Goal: Find specific page/section

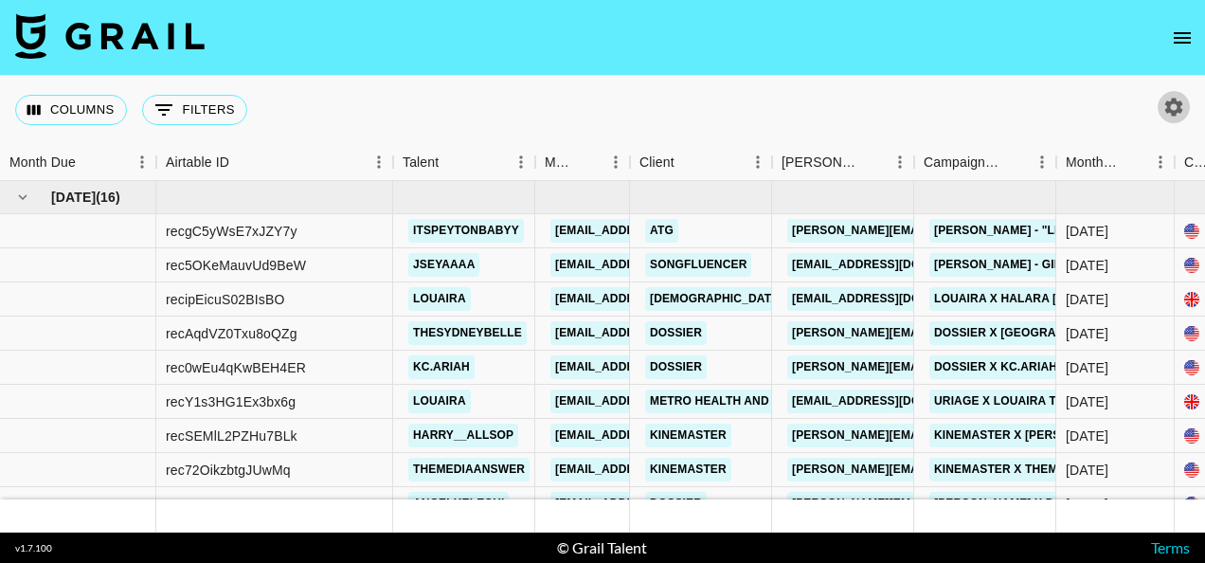
click at [1169, 108] on icon "button" at bounding box center [1174, 107] width 18 height 18
select select "Jun '25"
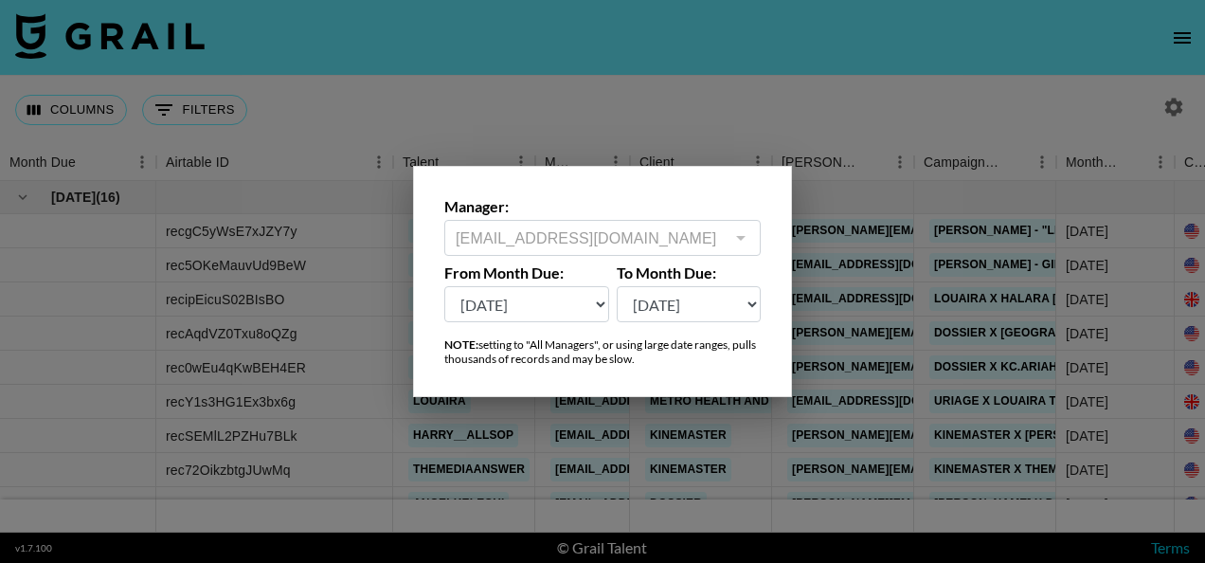
click at [943, 126] on div at bounding box center [602, 281] width 1205 height 563
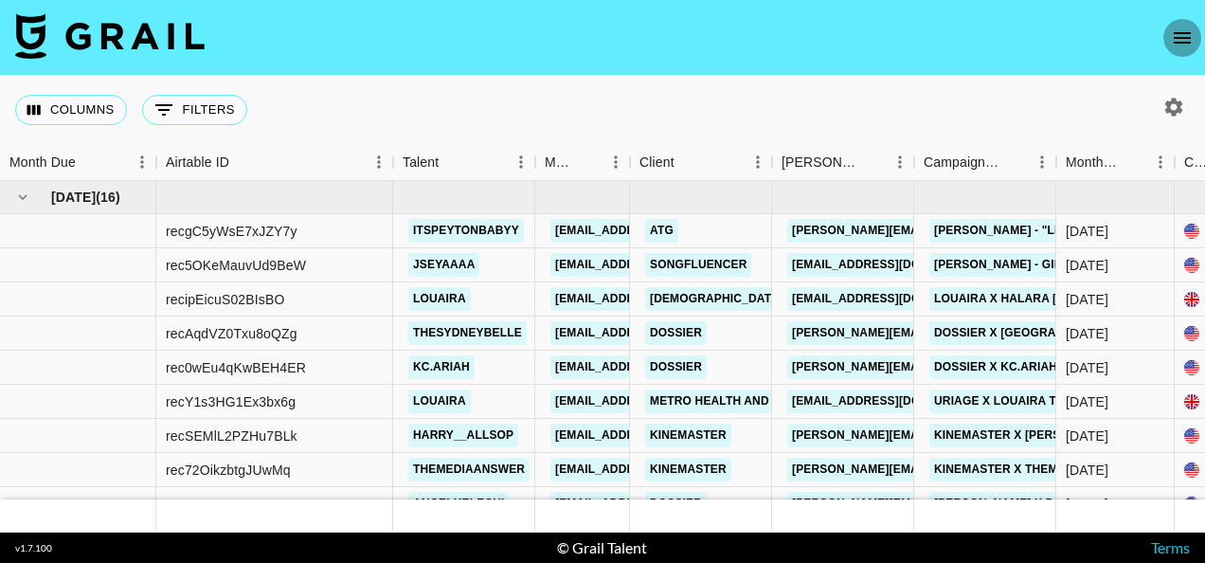
click at [1187, 40] on icon "open drawer" at bounding box center [1182, 38] width 23 height 23
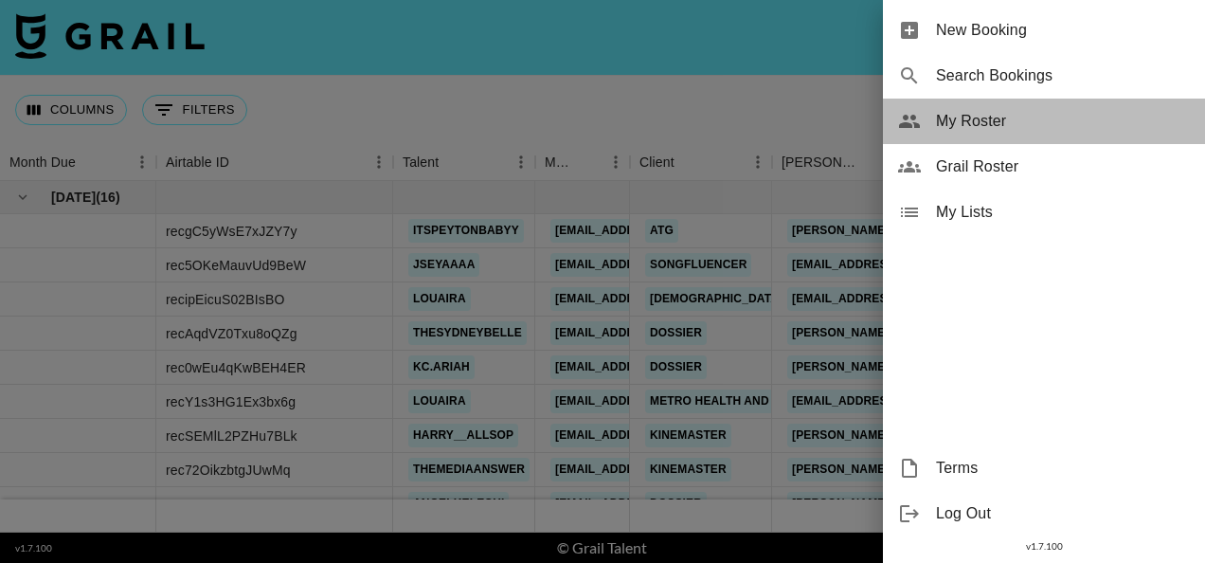
click at [978, 123] on span "My Roster" at bounding box center [1063, 121] width 254 height 23
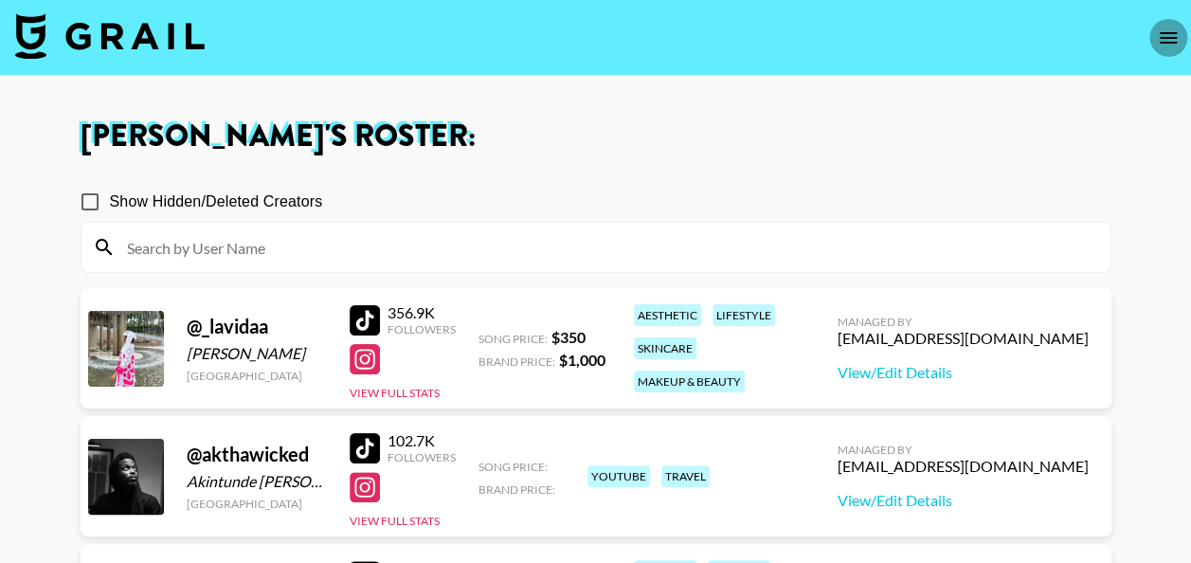
click at [1163, 44] on icon "open drawer" at bounding box center [1168, 38] width 23 height 23
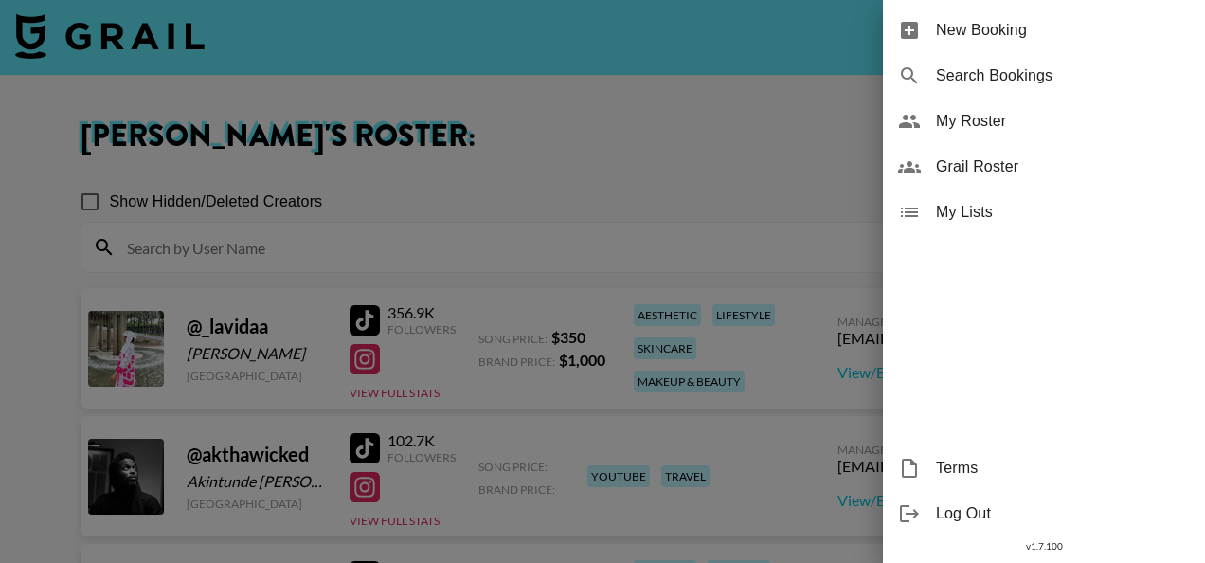
click at [771, 81] on div at bounding box center [602, 281] width 1205 height 563
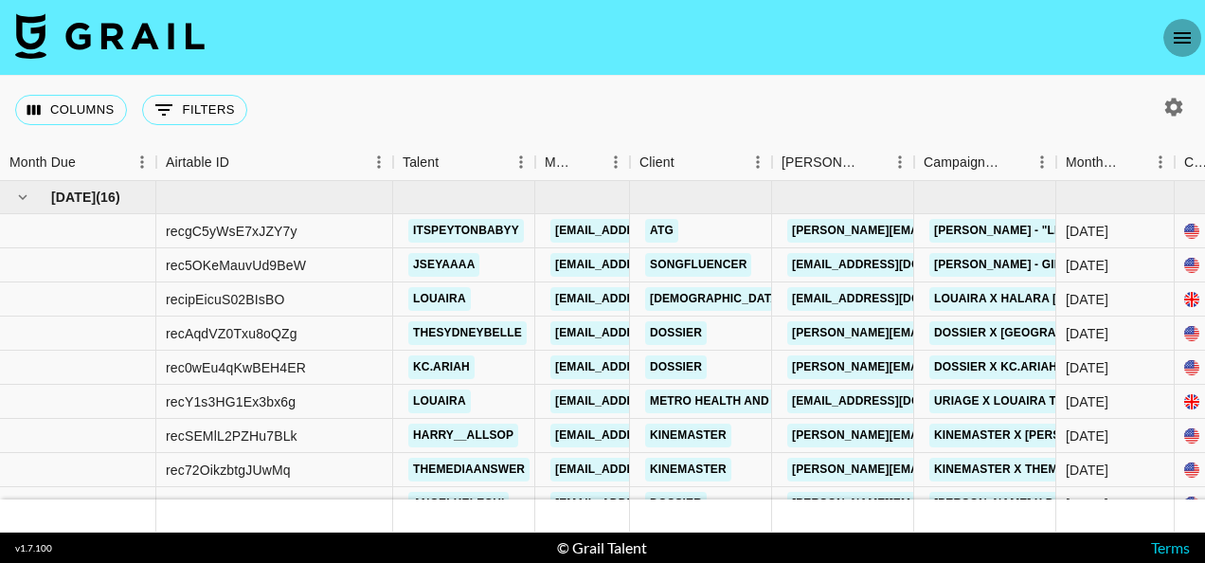
click at [1195, 36] on button "open drawer" at bounding box center [1182, 38] width 38 height 38
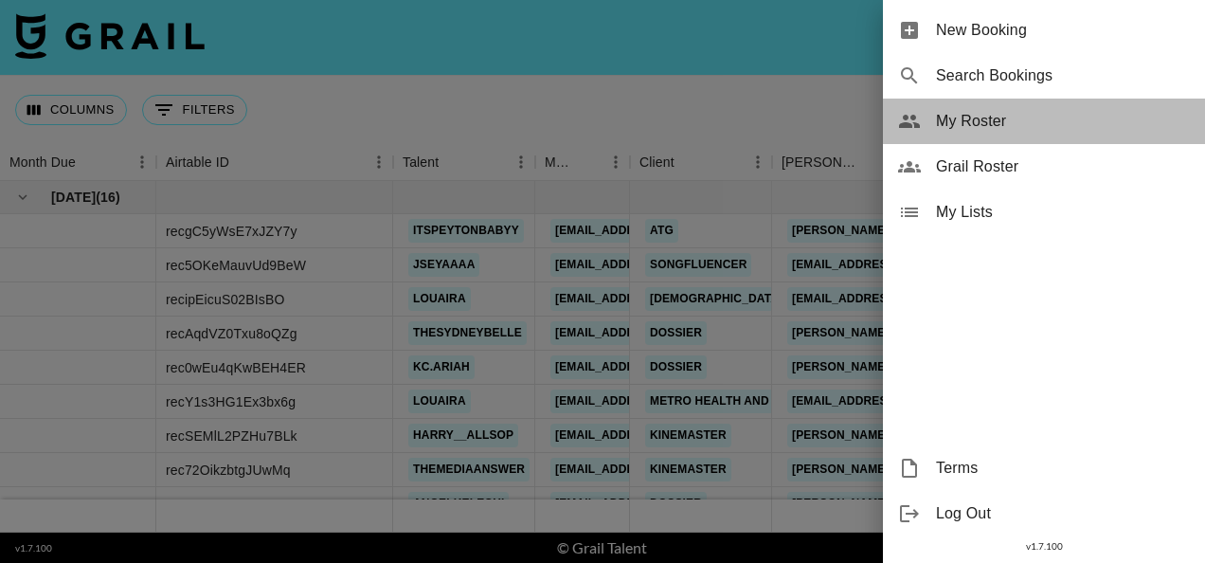
click at [998, 119] on span "My Roster" at bounding box center [1063, 121] width 254 height 23
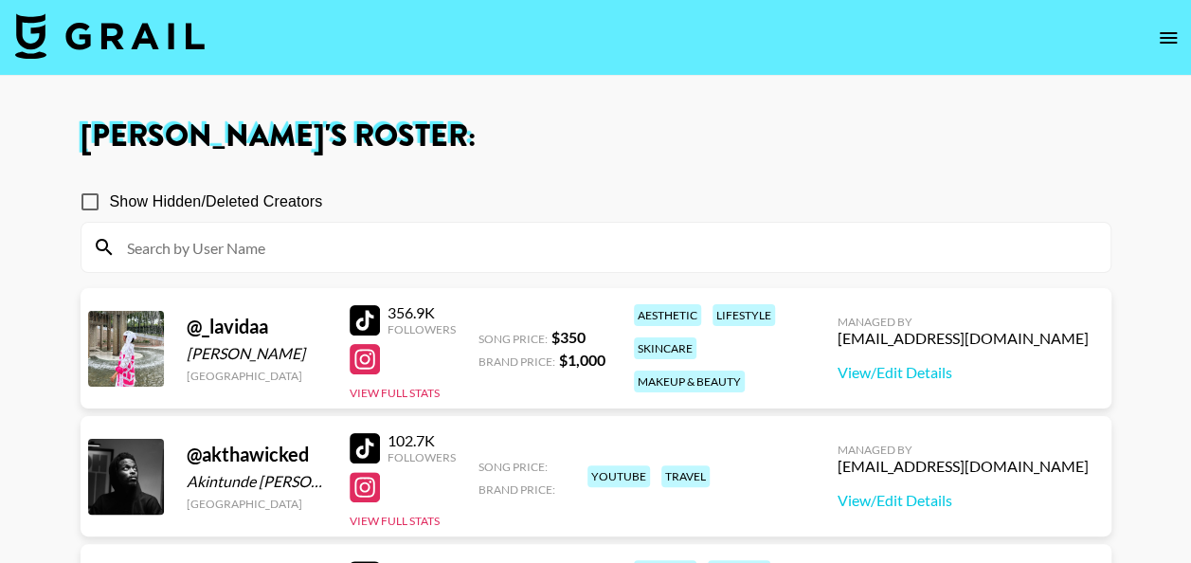
drag, startPoint x: 1156, startPoint y: 0, endPoint x: 627, endPoint y: 133, distance: 545.0
click at [627, 133] on h1 "Tomiwa Moro 's Roster:" at bounding box center [596, 136] width 1031 height 30
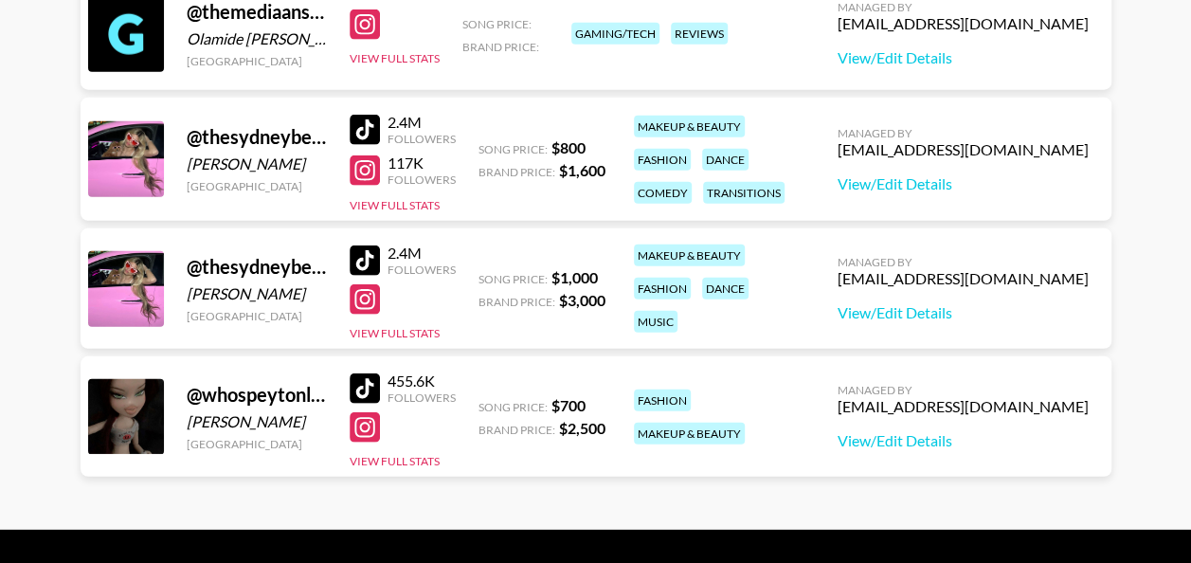
scroll to position [2476, 0]
